Goal: Information Seeking & Learning: Learn about a topic

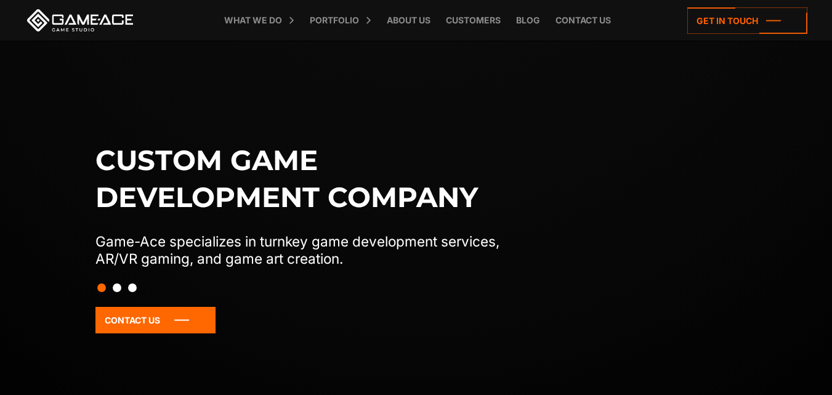
click at [523, 18] on link "Blog" at bounding box center [528, 20] width 36 height 41
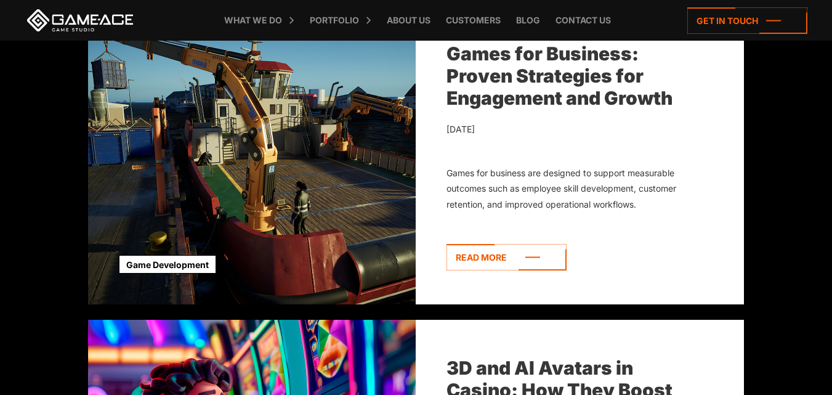
scroll to position [493, 0]
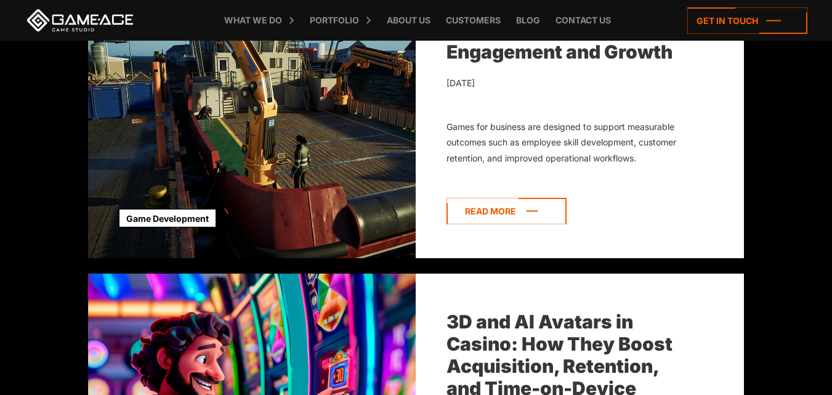
click at [494, 212] on icon at bounding box center [506, 211] width 120 height 26
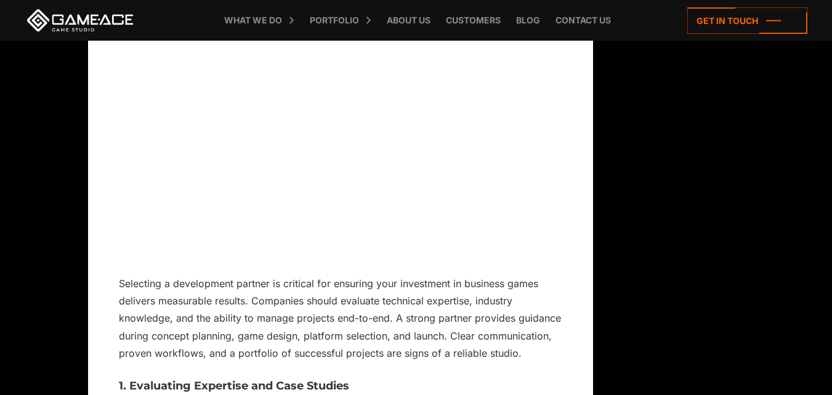
scroll to position [13113, 0]
